Goal: Transaction & Acquisition: Purchase product/service

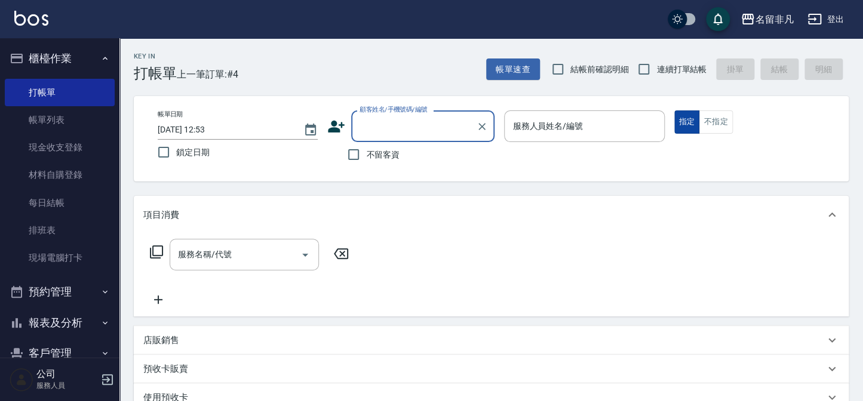
click at [686, 121] on button "指定" at bounding box center [687, 122] width 26 height 23
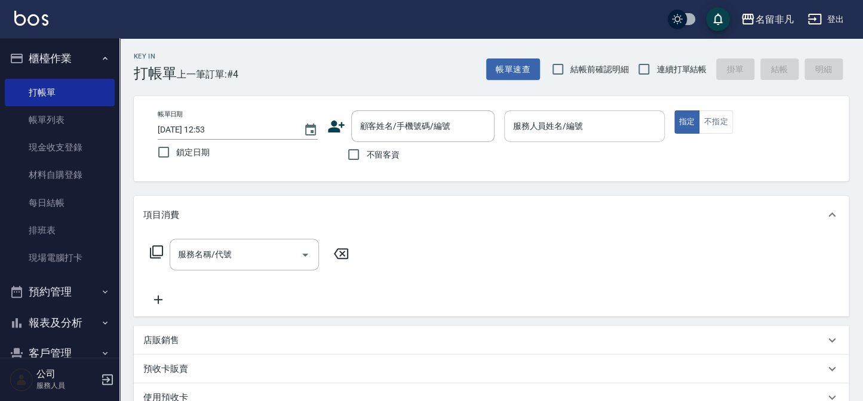
click at [587, 120] on input "服務人員姓名/編號" at bounding box center [584, 126] width 149 height 21
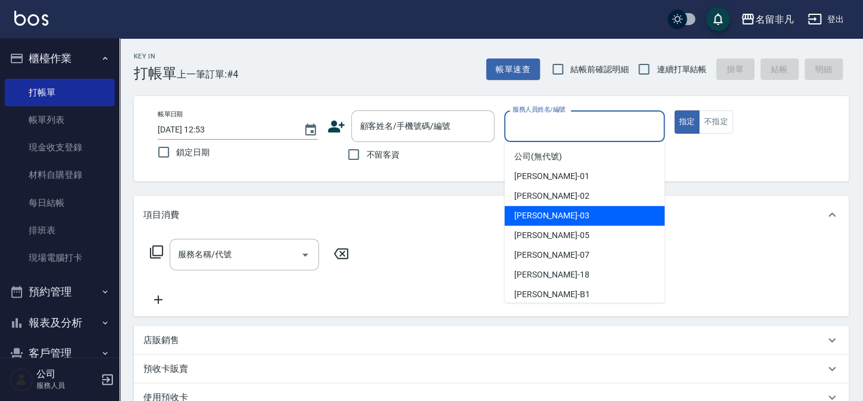
click at [596, 215] on div "[PERSON_NAME] -03" at bounding box center [585, 216] width 160 height 20
type input "[PERSON_NAME]-03"
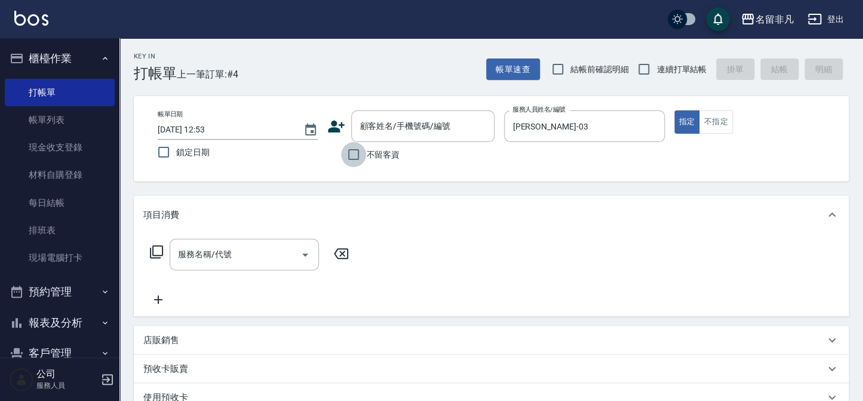
click at [356, 155] on input "不留客資" at bounding box center [353, 154] width 25 height 25
checkbox input "true"
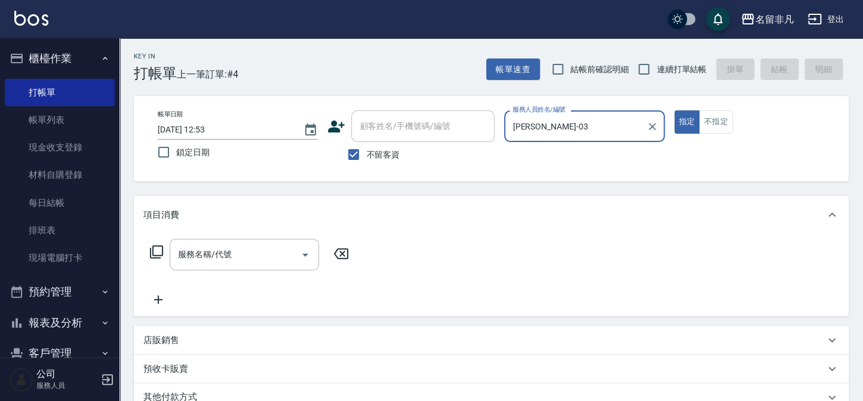
click at [159, 251] on icon at bounding box center [156, 252] width 14 height 14
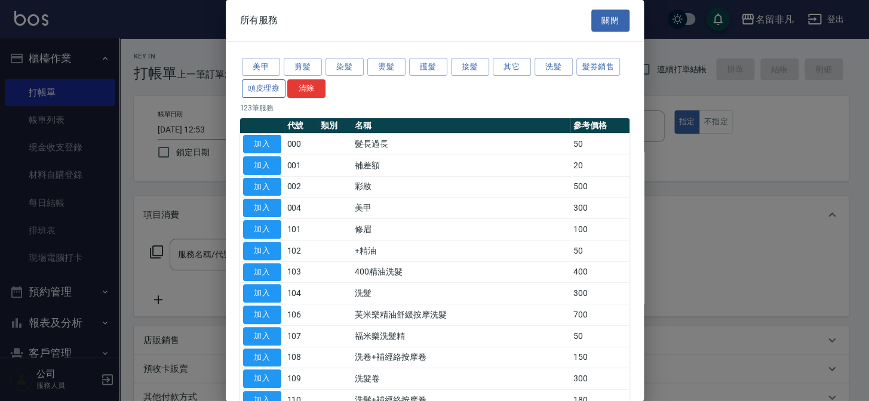
click at [277, 87] on button "頭皮理療" at bounding box center [264, 88] width 44 height 19
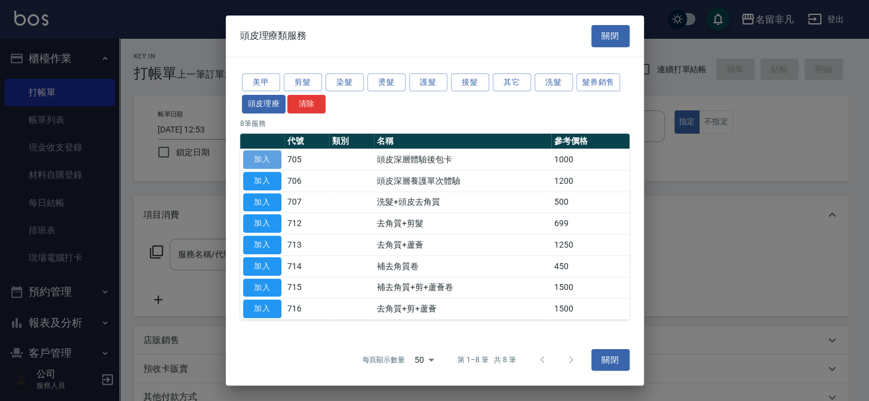
click at [269, 155] on button "加入" at bounding box center [262, 160] width 38 height 19
type input "頭皮深層體驗後包卡(705)"
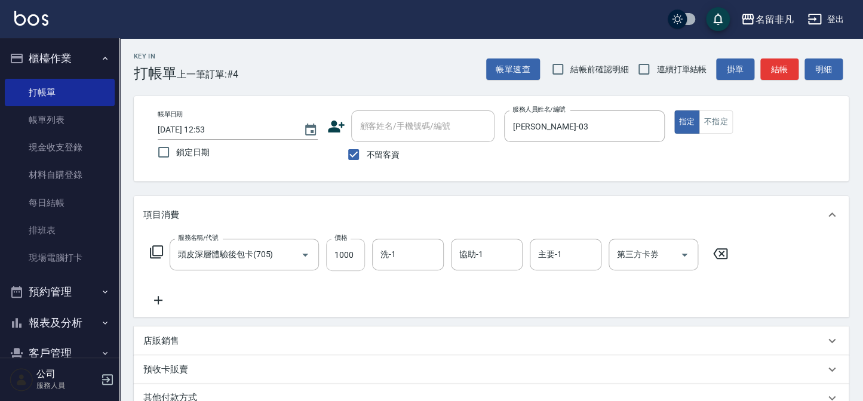
click at [342, 249] on input "1000" at bounding box center [345, 255] width 39 height 32
type input "1200"
click at [639, 256] on div "第三方卡券 第三方卡券" at bounding box center [654, 255] width 90 height 32
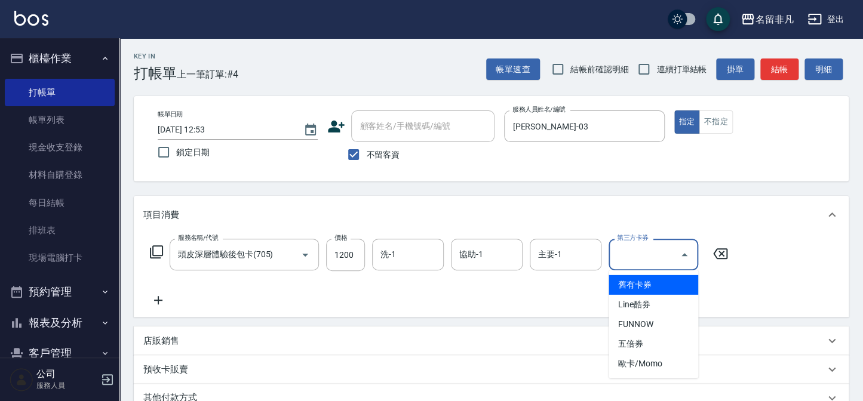
click at [682, 288] on span "舊有卡券" at bounding box center [654, 285] width 90 height 20
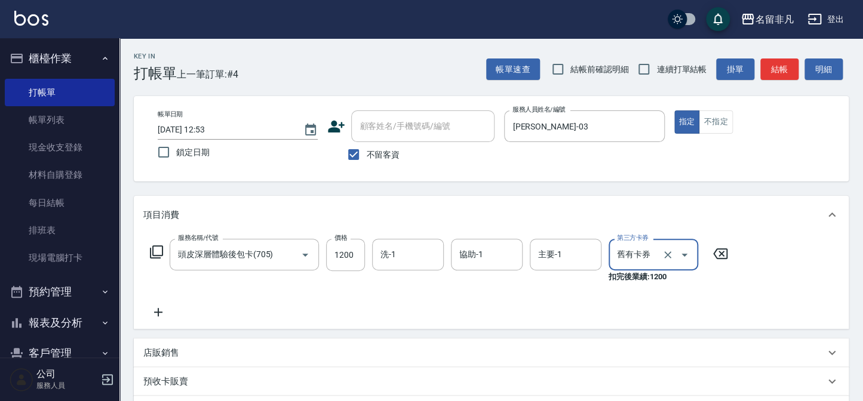
type input "舊有卡券"
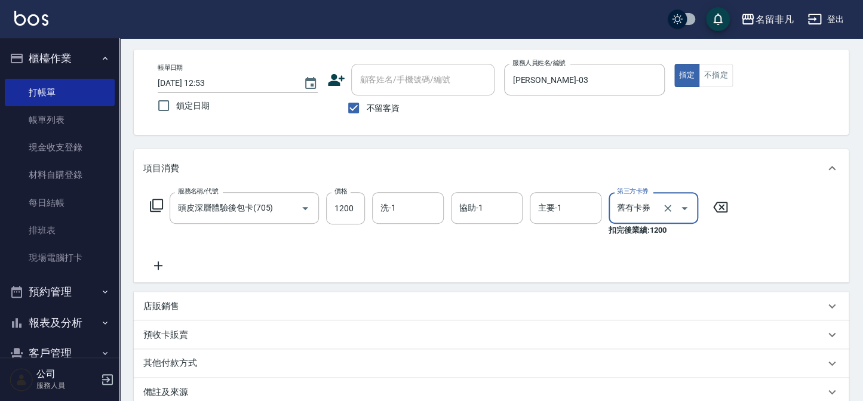
scroll to position [22, 0]
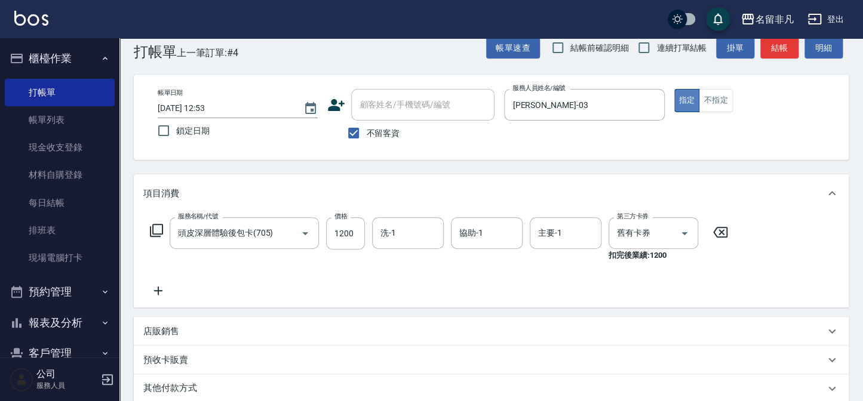
click at [684, 96] on button "指定" at bounding box center [687, 100] width 26 height 23
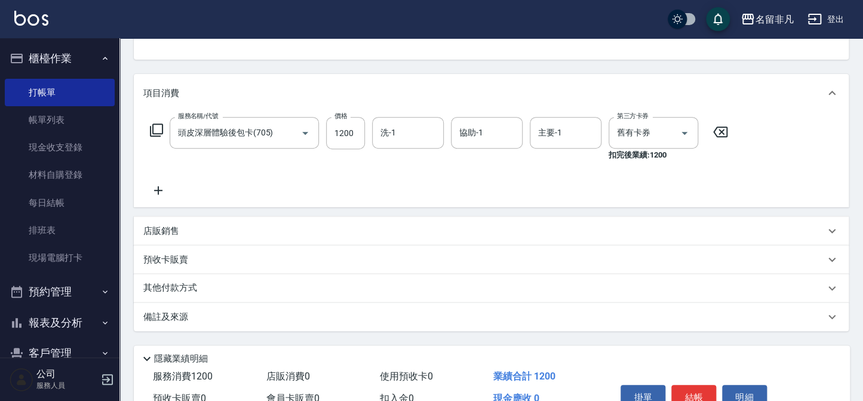
scroll to position [185, 0]
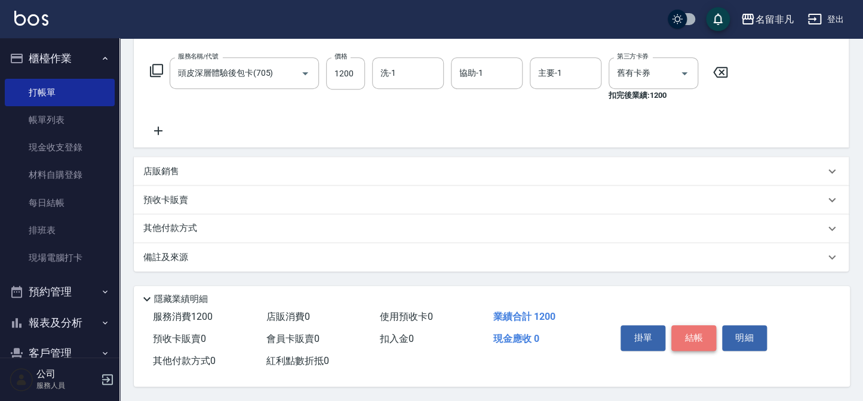
click at [693, 329] on button "結帳" at bounding box center [693, 338] width 45 height 25
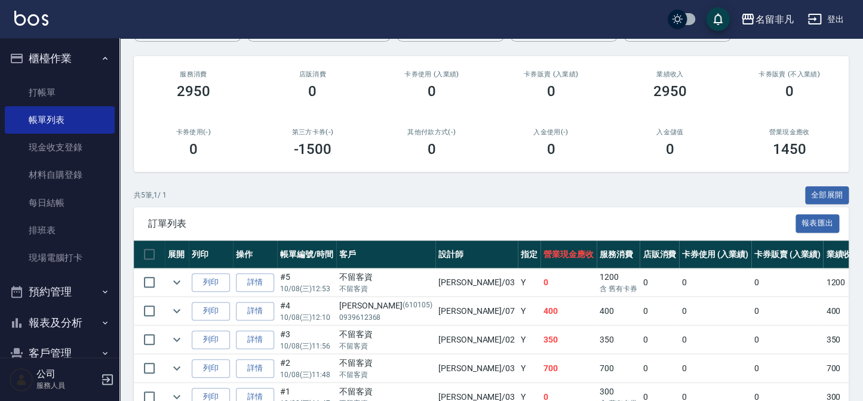
scroll to position [162, 0]
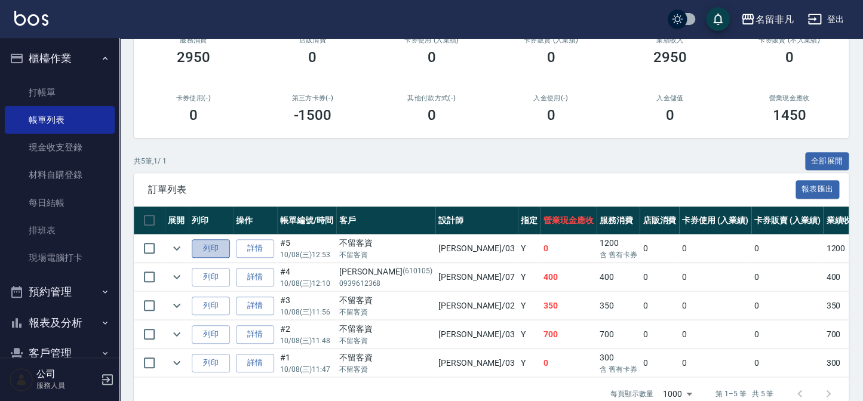
click at [209, 248] on button "列印" at bounding box center [211, 249] width 38 height 19
click at [54, 323] on button "報表及分析" at bounding box center [60, 323] width 110 height 31
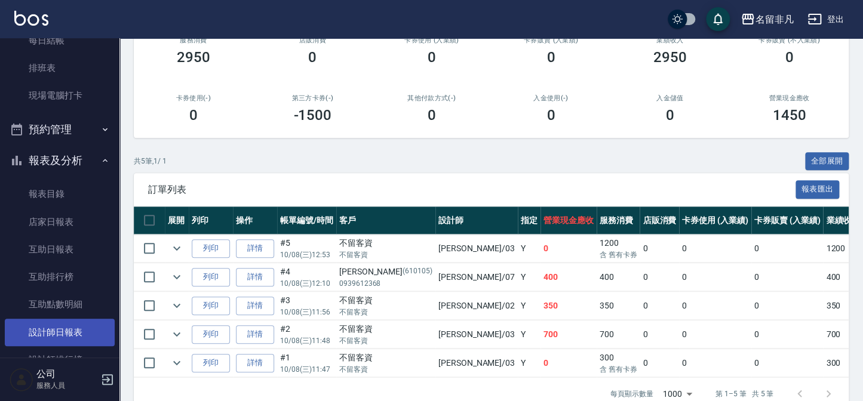
click at [78, 326] on link "設計師日報表" at bounding box center [60, 332] width 110 height 27
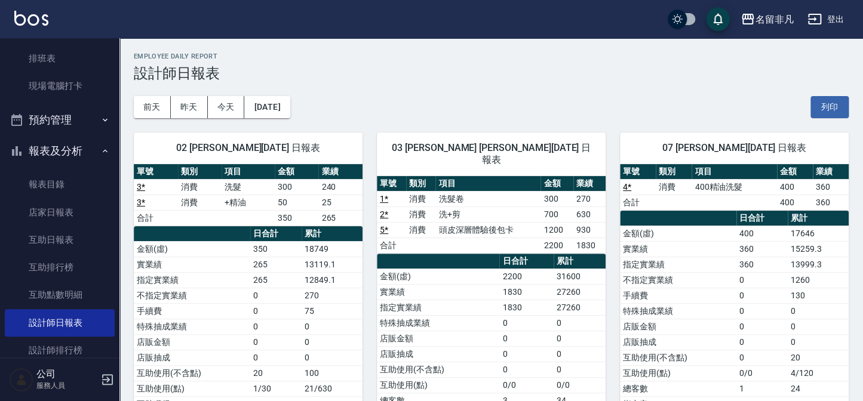
scroll to position [108, 0]
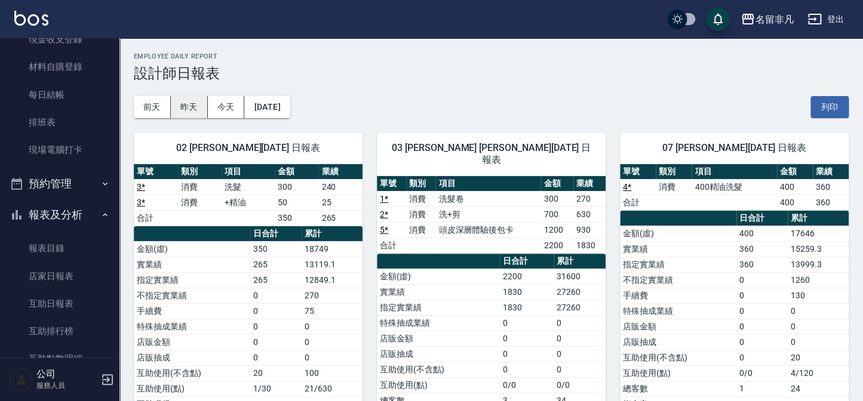
click at [180, 105] on button "昨天" at bounding box center [189, 107] width 37 height 22
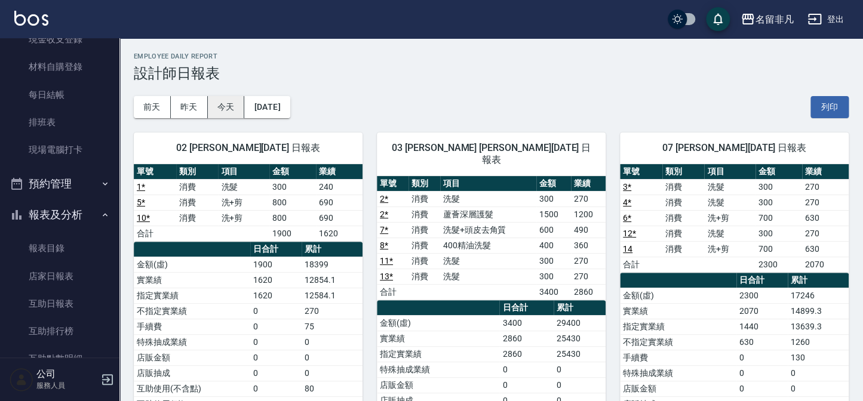
click at [221, 100] on button "今天" at bounding box center [226, 107] width 37 height 22
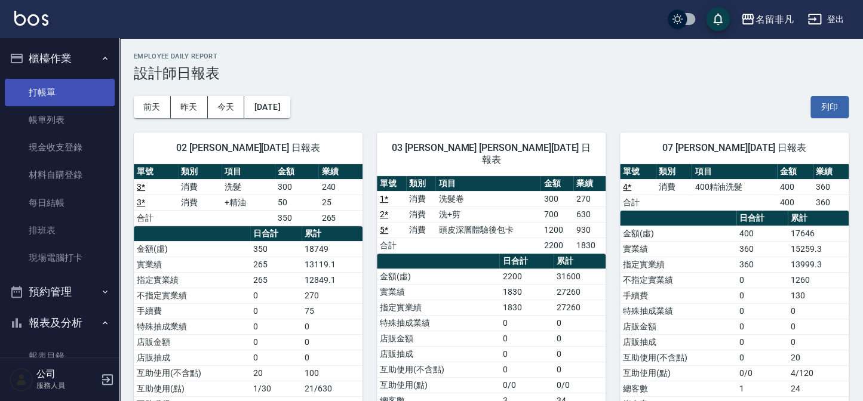
click at [46, 93] on link "打帳單" at bounding box center [60, 92] width 110 height 27
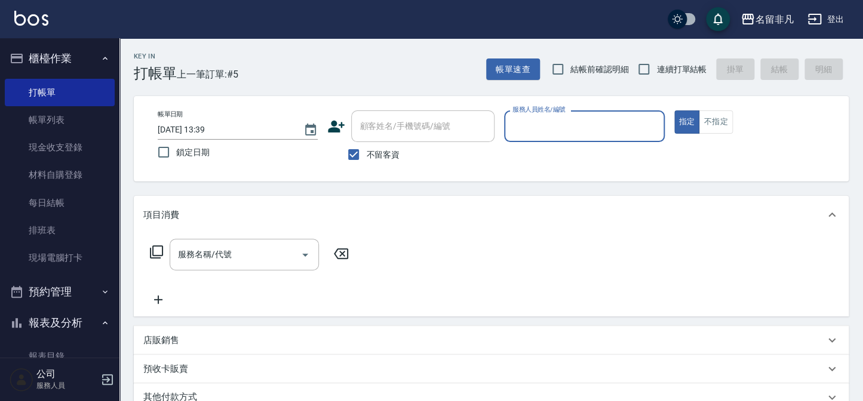
click at [523, 132] on input "服務人員姓名/編號" at bounding box center [584, 126] width 149 height 21
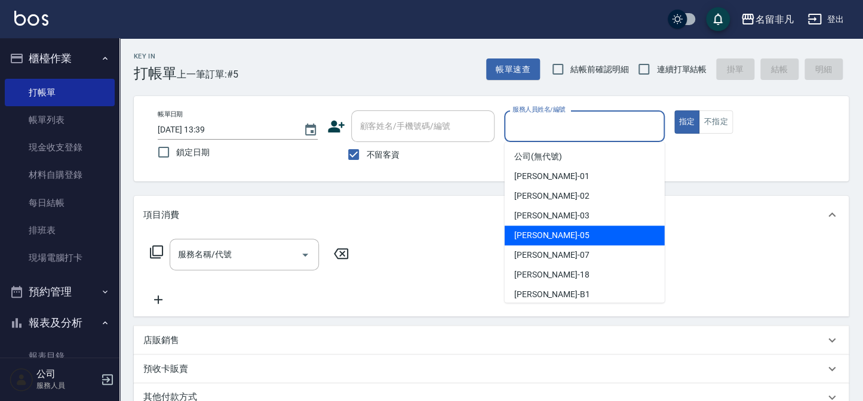
click at [547, 236] on span "[PERSON_NAME] -05" at bounding box center [551, 235] width 75 height 13
type input "[PERSON_NAME]-05"
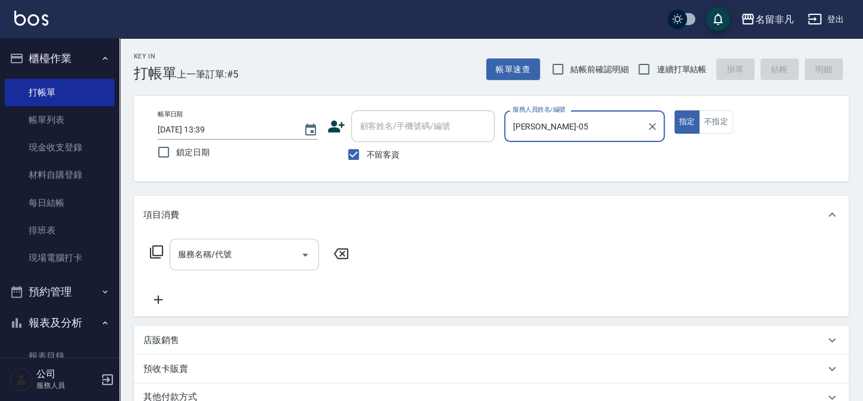
click at [179, 251] on div "服務名稱/代號 服務名稱/代號" at bounding box center [244, 255] width 149 height 32
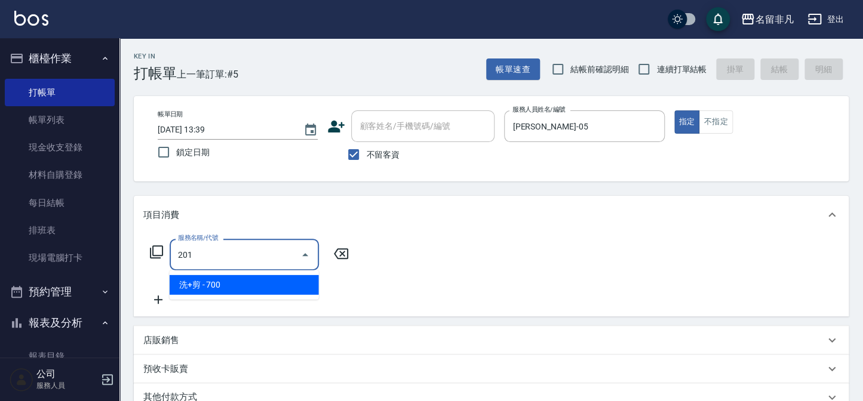
click at [181, 285] on span "洗+剪 - 700" at bounding box center [244, 285] width 149 height 20
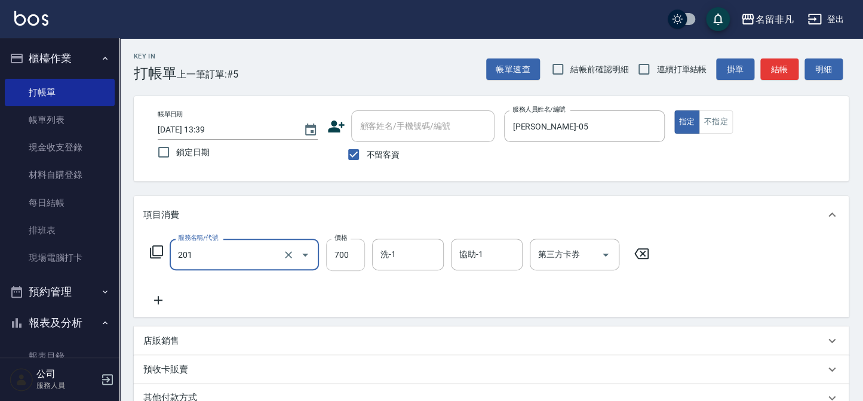
click at [334, 251] on input "700" at bounding box center [345, 255] width 39 height 32
type input "洗+剪(201)"
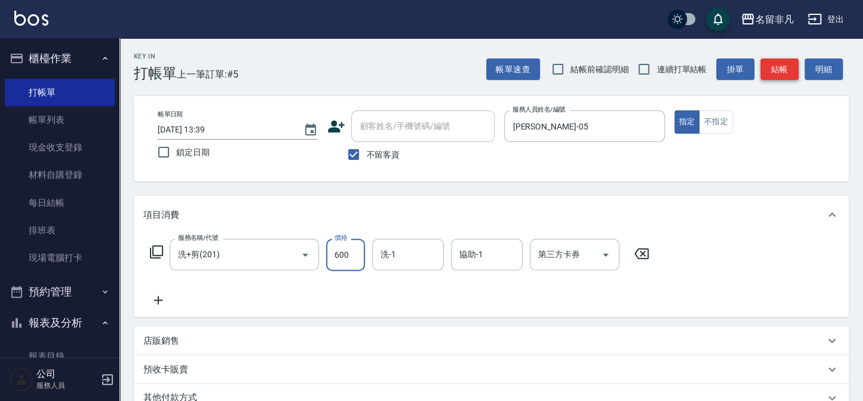
type input "600"
click at [773, 72] on button "結帳" at bounding box center [779, 70] width 38 height 22
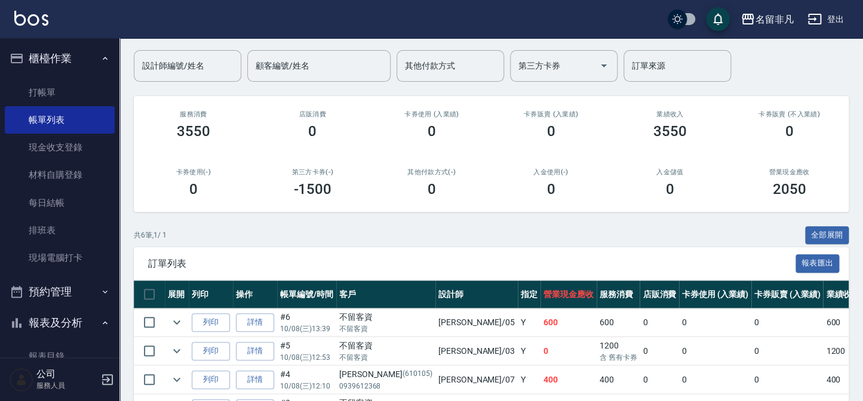
scroll to position [108, 0]
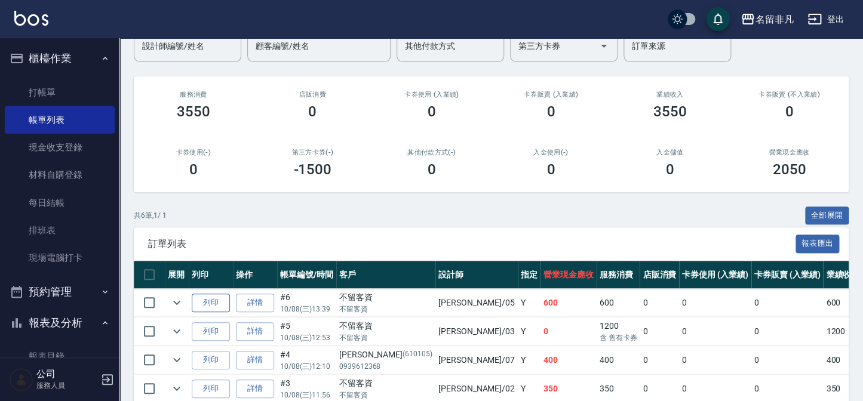
click at [213, 298] on button "列印" at bounding box center [211, 303] width 38 height 19
click at [192, 294] on button "列印" at bounding box center [211, 303] width 38 height 19
